Goal: Information Seeking & Learning: Learn about a topic

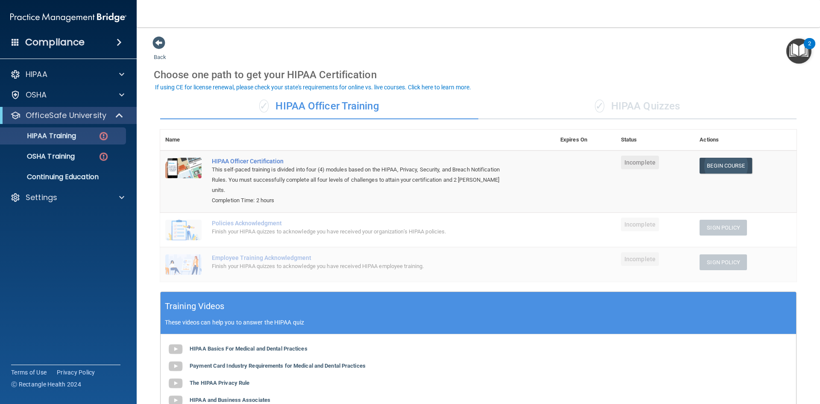
click at [727, 164] on link "Begin Course" at bounding box center [726, 166] width 52 height 16
